Goal: Find specific page/section: Locate a particular part of the current website

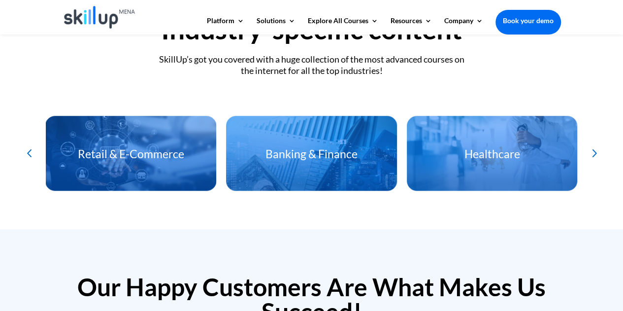
scroll to position [2240, 0]
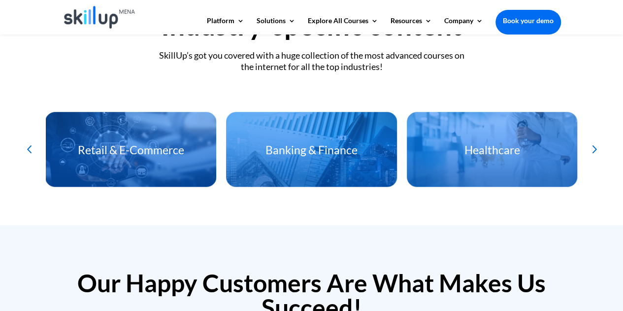
click at [595, 150] on div "Next slide" at bounding box center [594, 149] width 16 height 16
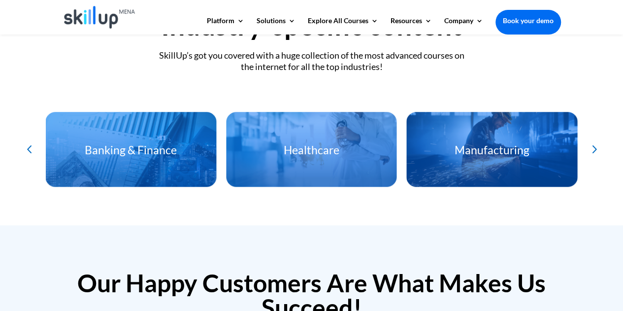
click at [595, 150] on div "Next slide" at bounding box center [594, 149] width 16 height 16
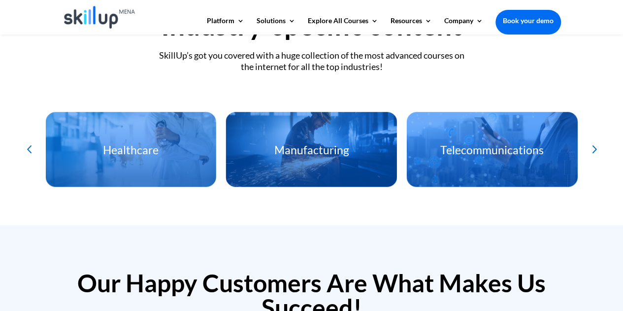
click at [595, 150] on div "Next slide" at bounding box center [594, 149] width 16 height 16
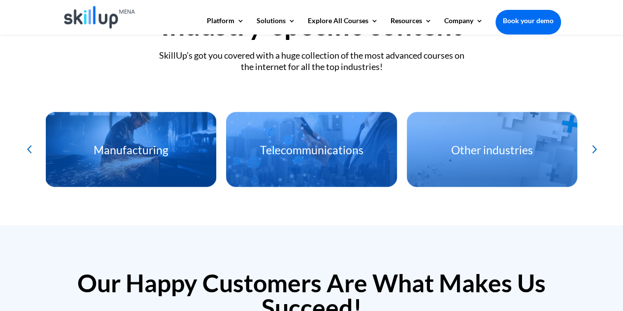
click at [595, 150] on div "Next slide" at bounding box center [594, 149] width 16 height 16
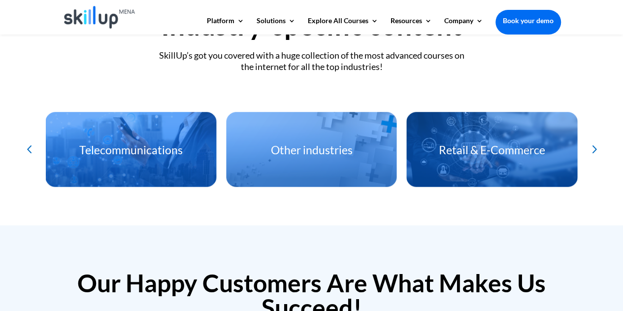
click at [595, 150] on div "Next slide" at bounding box center [594, 149] width 16 height 16
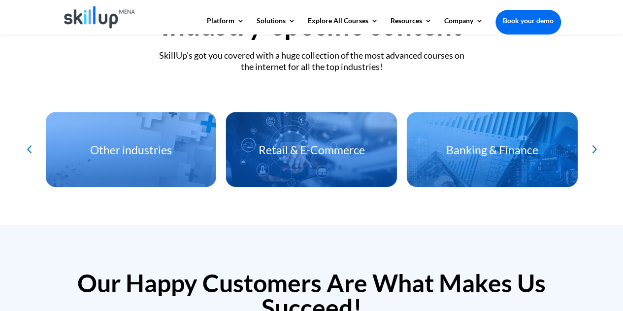
click at [595, 150] on div "Next slide" at bounding box center [594, 149] width 16 height 16
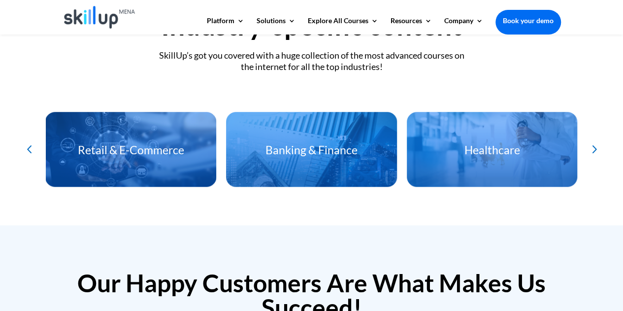
click at [595, 150] on div "Next slide" at bounding box center [594, 149] width 16 height 16
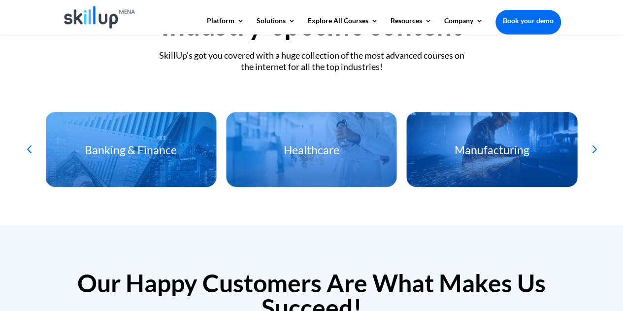
click at [488, 140] on div "Manufacturing" at bounding box center [492, 158] width 171 height 48
click at [490, 151] on h3 "Manufacturing" at bounding box center [492, 152] width 171 height 16
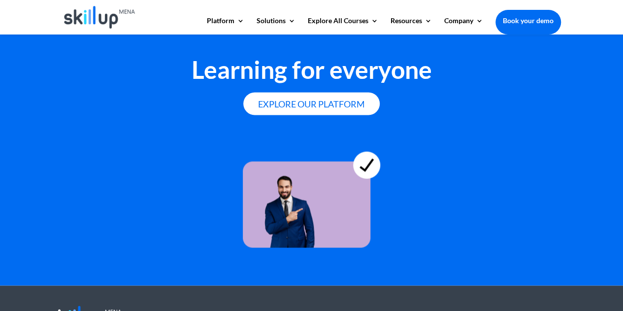
scroll to position [2721, 0]
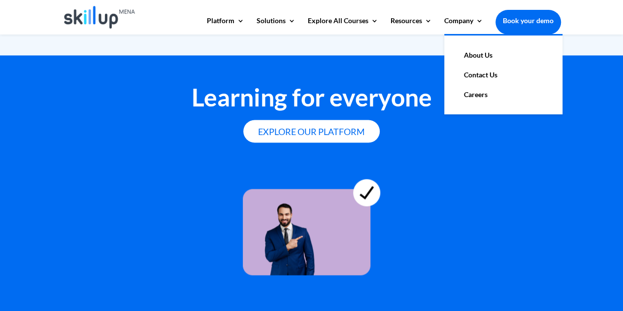
click at [471, 56] on link "About Us" at bounding box center [503, 55] width 99 height 20
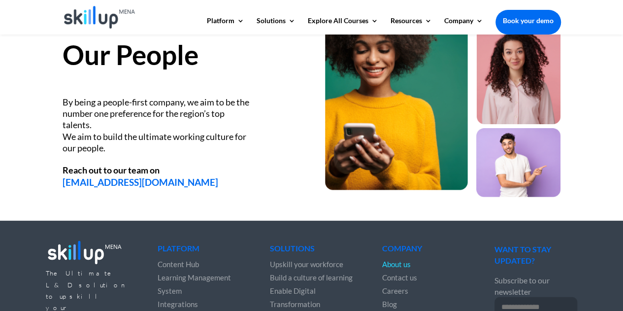
scroll to position [1302, 0]
